Goal: Find specific page/section: Find specific page/section

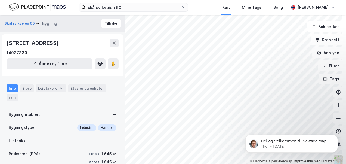
scroll to position [64, 0]
